Goal: Find contact information: Find contact information

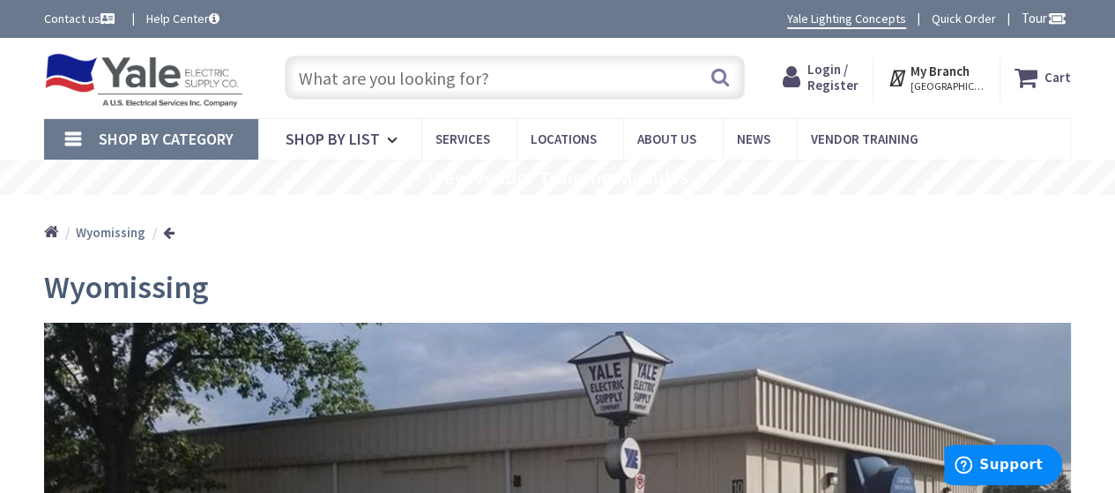
click at [827, 71] on span "Login / Register" at bounding box center [832, 77] width 51 height 33
type input "Allentown Rd, [GEOGRAPHIC_DATA], [GEOGRAPHIC_DATA] 18964, [GEOGRAPHIC_DATA]"
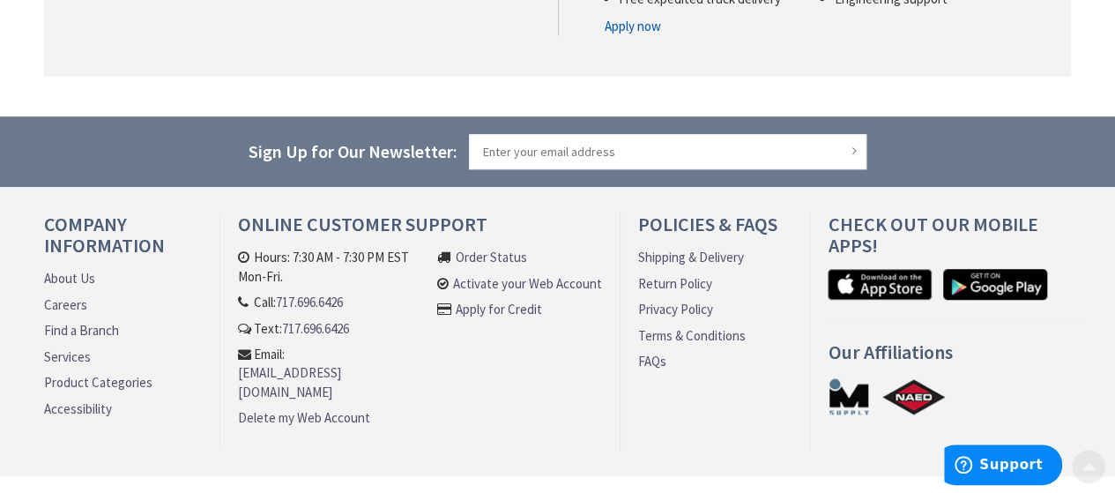
scroll to position [529, 0]
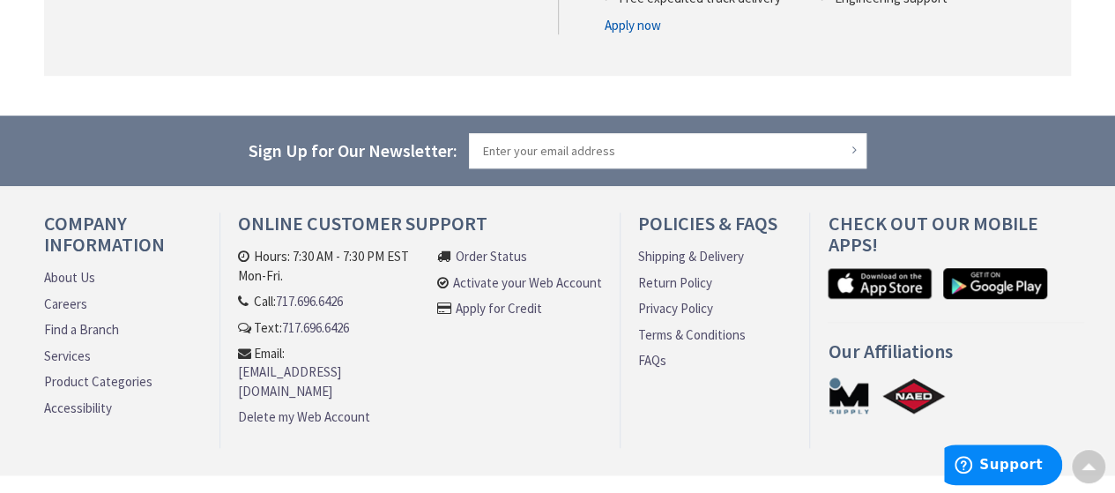
click at [287, 362] on link "[EMAIL_ADDRESS][DOMAIN_NAME]" at bounding box center [333, 381] width 190 height 38
